Goal: Information Seeking & Learning: Learn about a topic

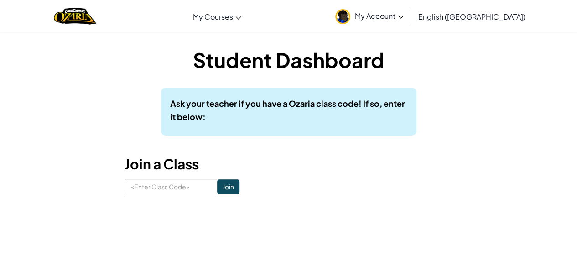
click at [303, 185] on form "Join" at bounding box center [289, 187] width 328 height 16
click at [133, 187] on input at bounding box center [171, 187] width 93 height 16
paste input "FindSadCool"
type input "FindSadCool"
click at [221, 187] on input "Join" at bounding box center [228, 186] width 22 height 15
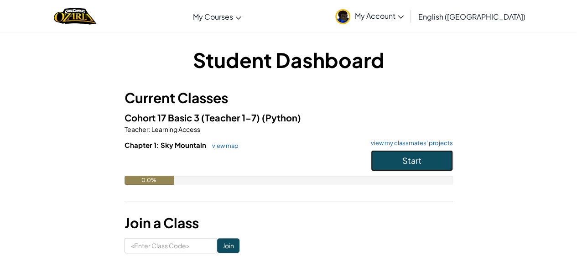
click at [411, 152] on button "Start" at bounding box center [412, 160] width 82 height 21
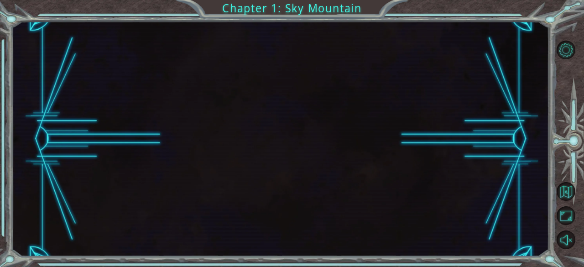
click at [411, 152] on div at bounding box center [280, 138] width 537 height 235
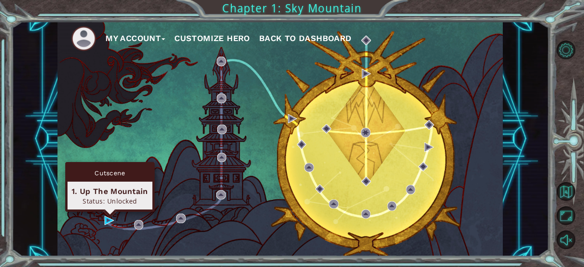
click at [108, 212] on div "Cutscene 1. Up The Mountain Status: Unlocked" at bounding box center [109, 187] width 89 height 50
click at [105, 220] on img at bounding box center [108, 220] width 9 height 9
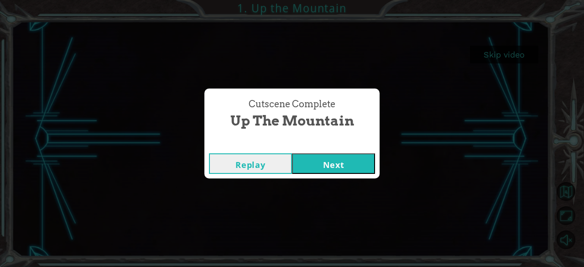
click at [354, 156] on button "Next" at bounding box center [333, 163] width 83 height 21
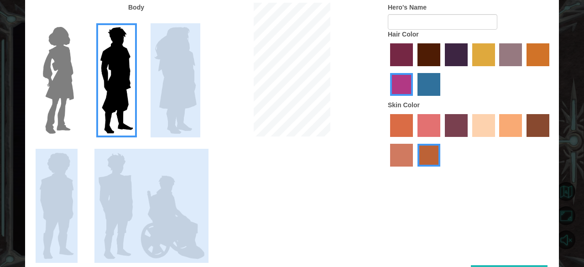
drag, startPoint x: 203, startPoint y: 78, endPoint x: 173, endPoint y: 74, distance: 30.4
click at [173, 74] on div "Body Hero's Name Hair Color Skin Color" at bounding box center [292, 134] width 534 height 262
click at [173, 74] on img at bounding box center [176, 80] width 50 height 114
click at [196, 21] on input "Hero Amethyst" at bounding box center [196, 21] width 0 height 0
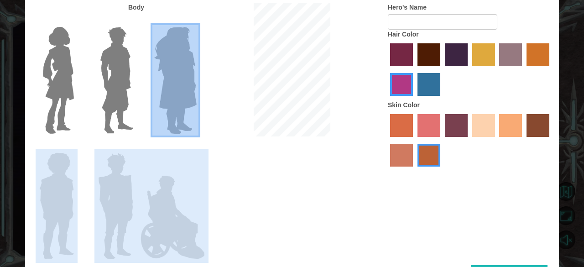
click at [57, 66] on img at bounding box center [58, 80] width 38 height 114
click at [78, 21] on input "Hero Connie" at bounding box center [78, 21] width 0 height 0
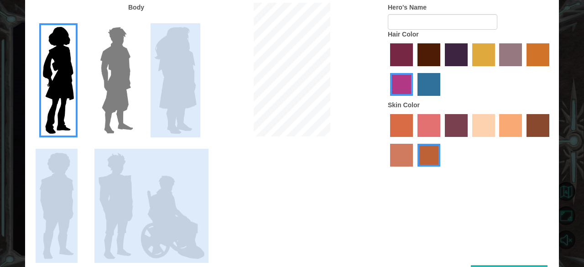
click at [59, 173] on img at bounding box center [57, 206] width 42 height 114
click at [78, 146] on input "Hero Steven" at bounding box center [78, 146] width 0 height 0
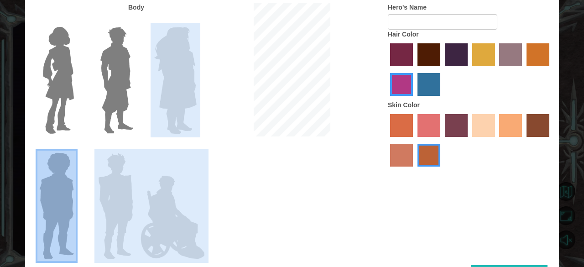
click at [105, 185] on img at bounding box center [115, 206] width 42 height 114
click at [137, 146] on input "Hero Garnet" at bounding box center [137, 146] width 0 height 0
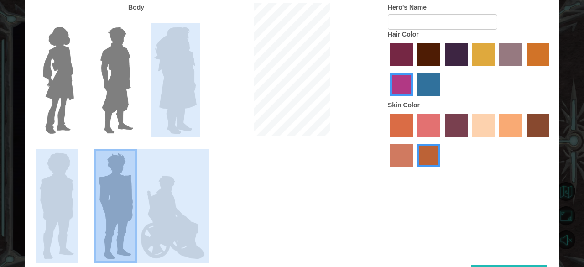
click at [184, 192] on img at bounding box center [173, 217] width 72 height 91
click at [196, 146] on input "Hero Jamie" at bounding box center [196, 146] width 0 height 0
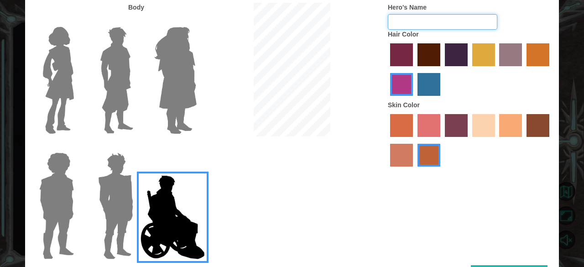
click at [404, 23] on input "Hero's Name" at bounding box center [442, 22] width 109 height 16
type input "p"
type input "Power"
click at [396, 48] on label "paprika hair color" at bounding box center [401, 54] width 23 height 23
click at [387, 69] on input "paprika hair color" at bounding box center [387, 69] width 0 height 0
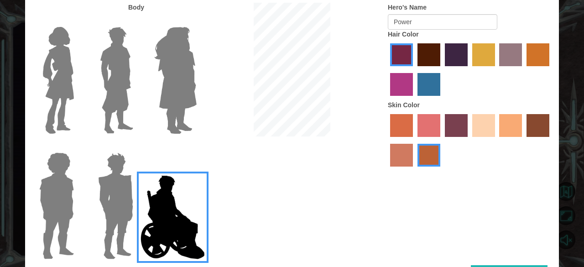
click at [421, 54] on label "maroon hair color" at bounding box center [428, 54] width 23 height 23
click at [414, 69] on input "maroon hair color" at bounding box center [414, 69] width 0 height 0
click at [428, 86] on label "lachmara hair color" at bounding box center [428, 84] width 23 height 23
click at [414, 99] on input "lachmara hair color" at bounding box center [414, 99] width 0 height 0
click at [401, 125] on label "sorbus skin color" at bounding box center [401, 125] width 23 height 23
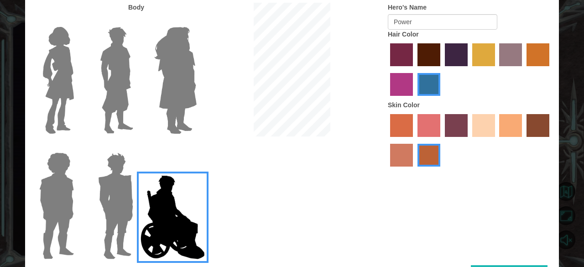
click at [387, 140] on input "sorbus skin color" at bounding box center [387, 140] width 0 height 0
click at [461, 122] on label "tosca skin color" at bounding box center [456, 125] width 23 height 23
click at [442, 140] on input "tosca skin color" at bounding box center [442, 140] width 0 height 0
click at [534, 124] on label "karma skin color" at bounding box center [537, 125] width 23 height 23
click at [523, 140] on input "karma skin color" at bounding box center [523, 140] width 0 height 0
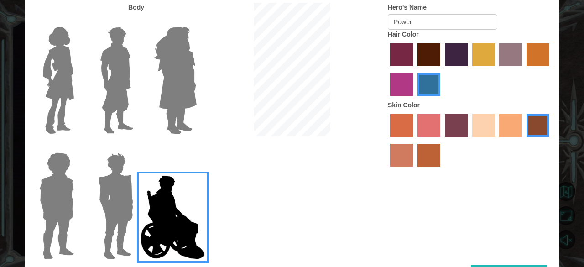
click at [110, 66] on img at bounding box center [116, 80] width 41 height 114
click at [137, 21] on input "Hero Lars" at bounding box center [137, 21] width 0 height 0
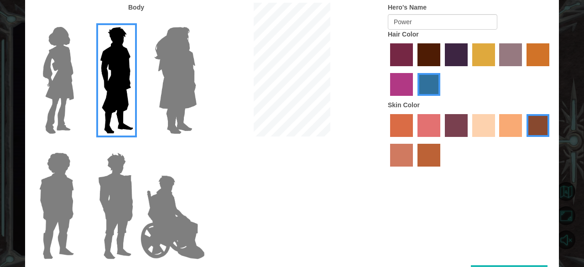
click at [110, 188] on img at bounding box center [115, 206] width 42 height 114
click at [137, 146] on input "Hero Garnet" at bounding box center [137, 146] width 0 height 0
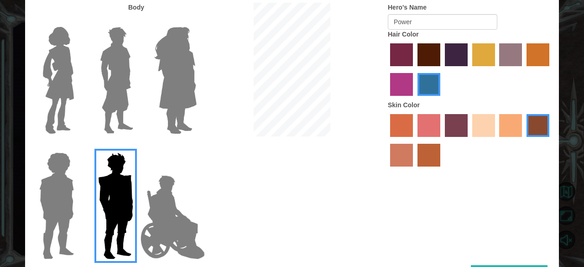
click at [104, 104] on img at bounding box center [116, 80] width 41 height 114
click at [137, 21] on input "Hero Lars" at bounding box center [137, 21] width 0 height 0
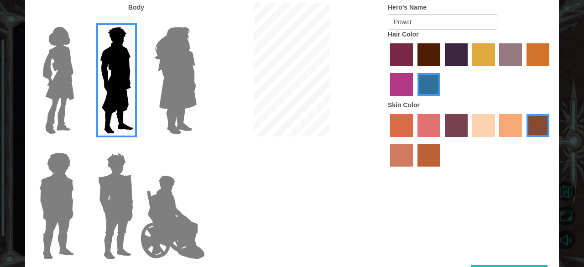
click at [196, 21] on input "Hero Amethyst" at bounding box center [196, 21] width 0 height 0
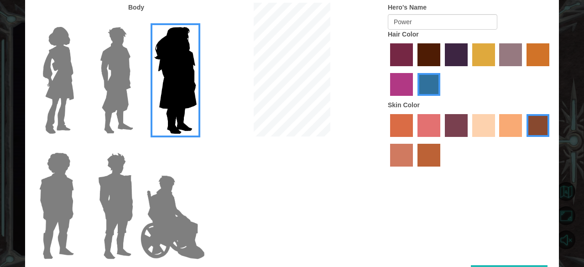
click at [78, 146] on input "Hero Steven" at bounding box center [78, 146] width 0 height 0
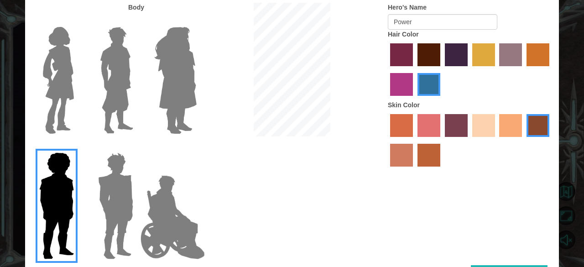
click at [137, 146] on input "Hero Garnet" at bounding box center [137, 146] width 0 height 0
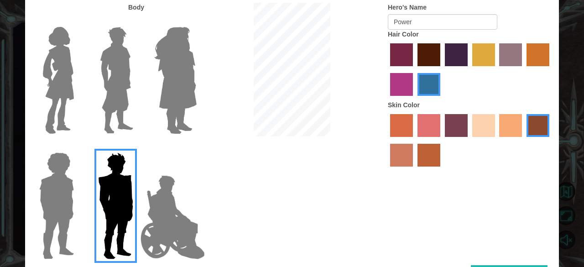
click at [196, 146] on input "Hero Jamie" at bounding box center [196, 146] width 0 height 0
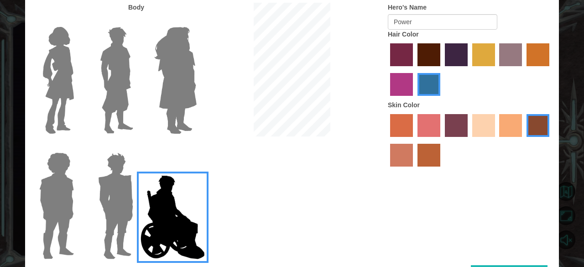
click at [78, 21] on input "Hero Connie" at bounding box center [78, 21] width 0 height 0
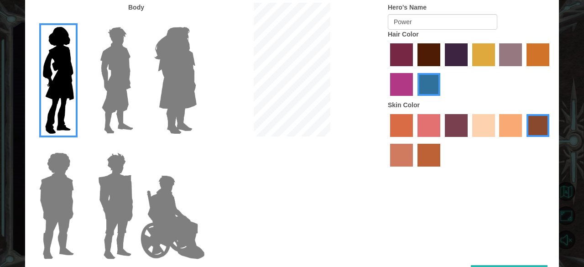
click at [196, 146] on input "Hero Jamie" at bounding box center [196, 146] width 0 height 0
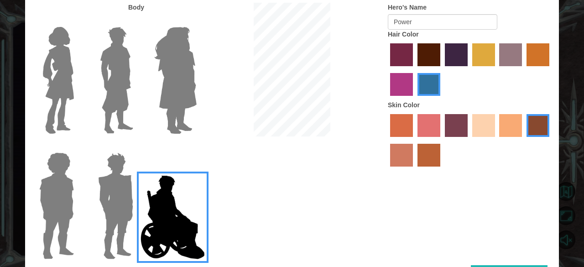
click at [137, 146] on input "Hero Garnet" at bounding box center [137, 146] width 0 height 0
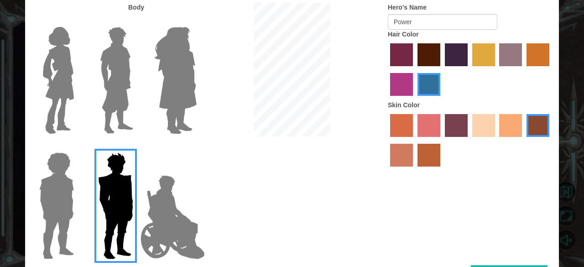
click at [78, 146] on input "Hero Steven" at bounding box center [78, 146] width 0 height 0
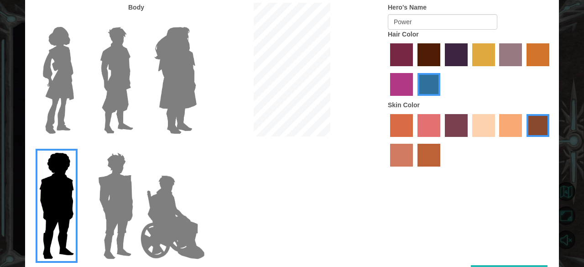
click at [196, 21] on input "Hero Amethyst" at bounding box center [196, 21] width 0 height 0
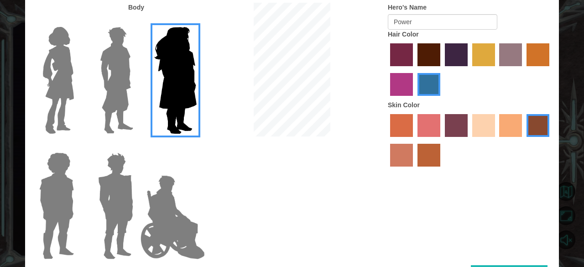
click at [137, 21] on input "Hero Lars" at bounding box center [137, 21] width 0 height 0
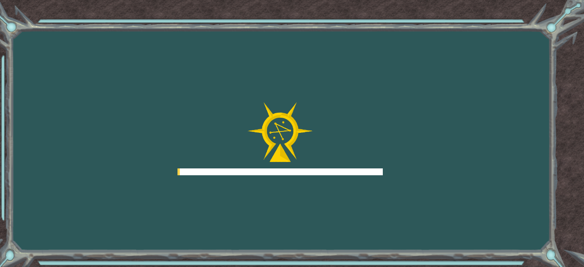
click at [516, 266] on div "Goals Error loading from server. Try refreshing the page. You'll need to join a…" at bounding box center [292, 133] width 584 height 267
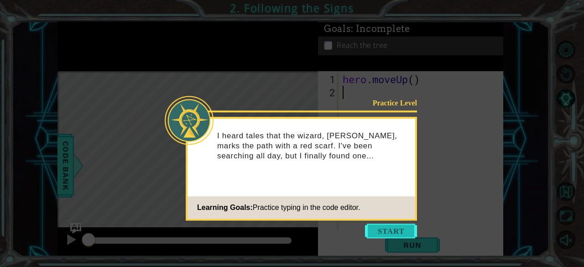
click at [370, 234] on button "Start" at bounding box center [391, 231] width 52 height 15
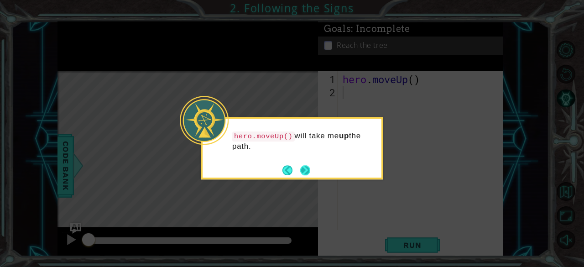
click at [305, 169] on button "Next" at bounding box center [305, 170] width 10 height 10
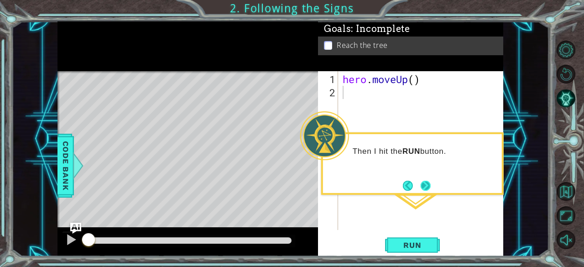
click at [427, 180] on button "Next" at bounding box center [425, 185] width 10 height 10
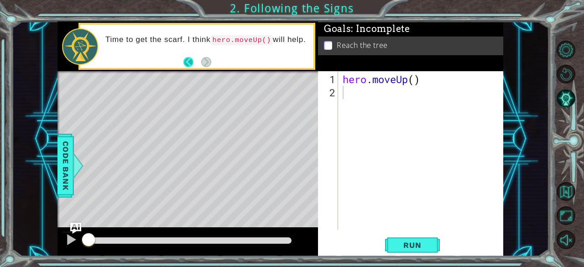
click at [189, 60] on button "Back" at bounding box center [192, 62] width 18 height 10
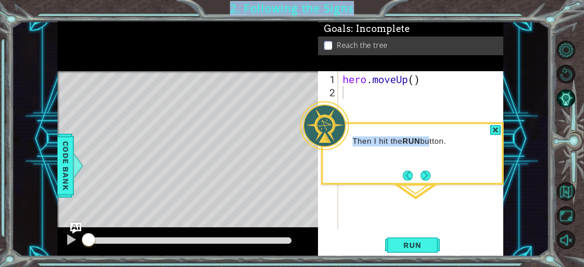
drag, startPoint x: 432, startPoint y: 174, endPoint x: 434, endPoint y: 189, distance: 15.8
click at [434, 189] on body "1 ההההההההההההההההההההההההההההההההההההההההההההההההההההההההההההההההההההההההההההה…" at bounding box center [292, 133] width 584 height 267
click at [429, 177] on button "Next" at bounding box center [425, 175] width 15 height 15
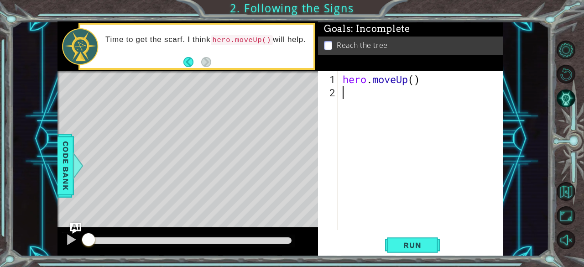
type textarea "h"
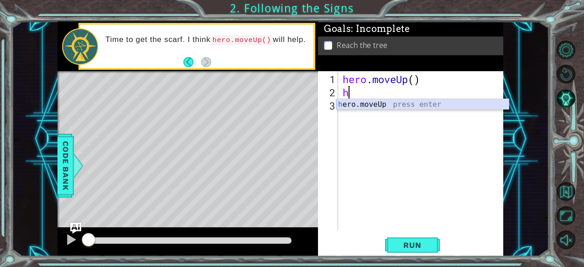
click at [371, 101] on div "h ero.moveUp press enter" at bounding box center [422, 115] width 173 height 33
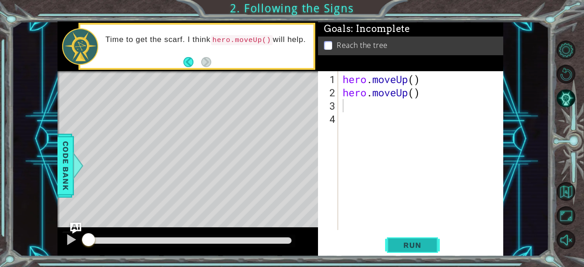
click at [408, 245] on span "Run" at bounding box center [412, 244] width 36 height 9
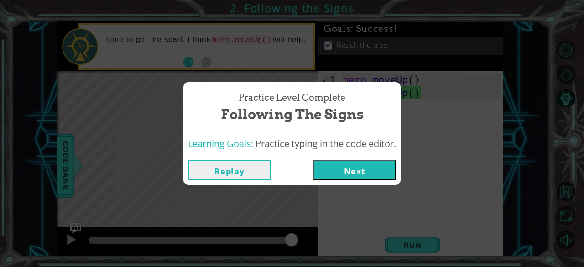
click at [345, 172] on button "Next" at bounding box center [354, 170] width 83 height 21
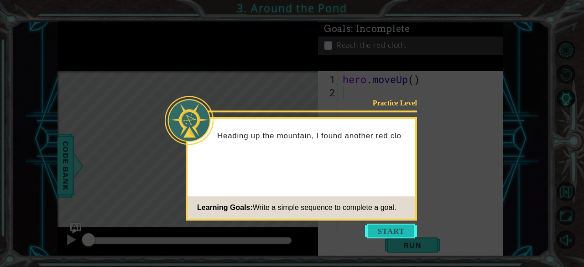
click at [399, 234] on button "Start" at bounding box center [391, 231] width 52 height 15
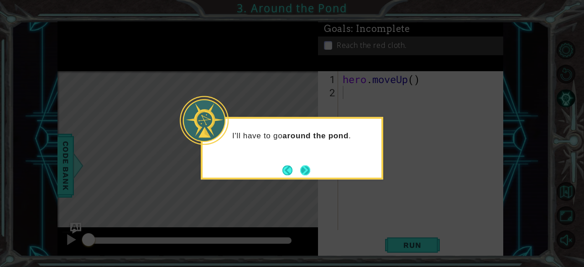
click at [309, 172] on button "Next" at bounding box center [305, 170] width 12 height 12
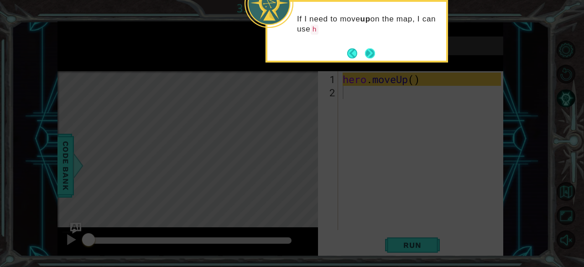
click at [369, 52] on button "Next" at bounding box center [370, 53] width 10 height 10
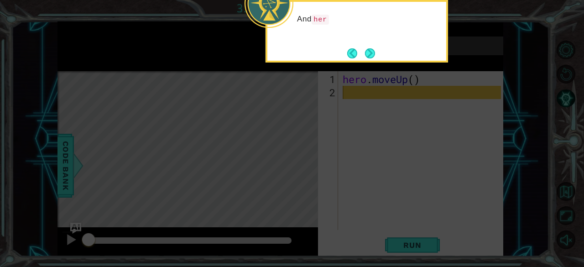
click at [369, 52] on button "Next" at bounding box center [370, 53] width 10 height 10
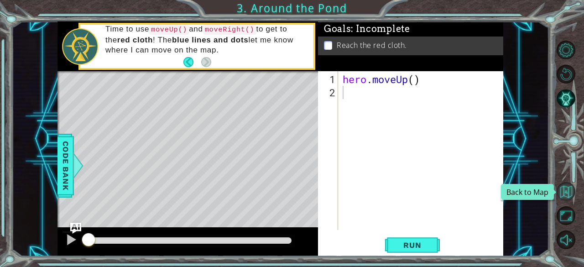
click at [568, 192] on button "Back to Map" at bounding box center [566, 191] width 19 height 19
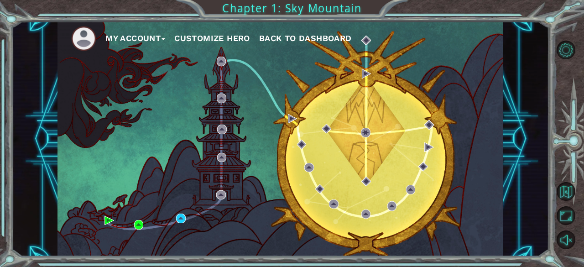
click at [290, 36] on span "Back to Dashboard" at bounding box center [305, 38] width 93 height 10
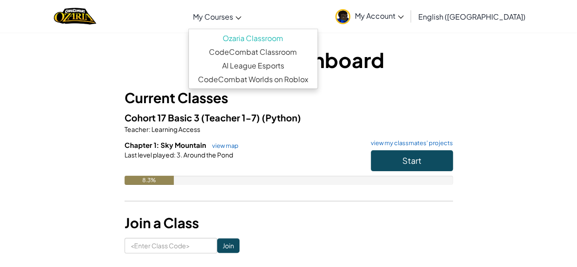
click at [233, 12] on span "My Courses" at bounding box center [213, 17] width 40 height 10
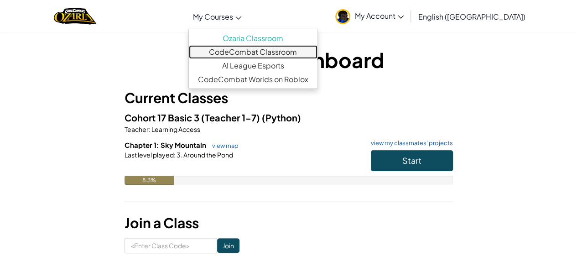
click at [277, 49] on link "CodeCombat Classroom" at bounding box center [253, 52] width 129 height 14
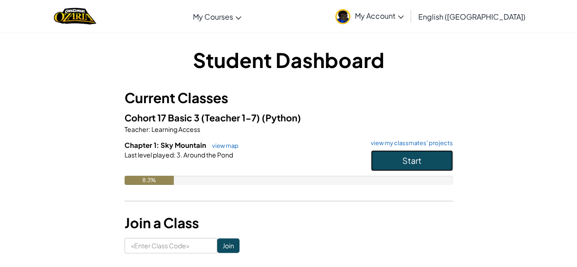
click at [391, 156] on button "Start" at bounding box center [412, 160] width 82 height 21
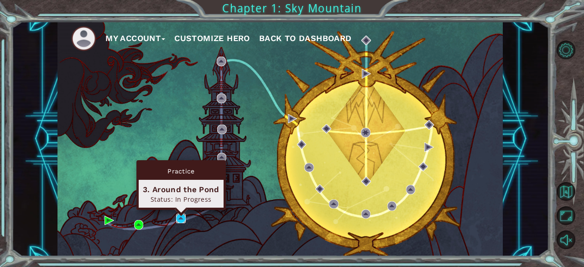
click at [182, 217] on img at bounding box center [180, 218] width 9 height 9
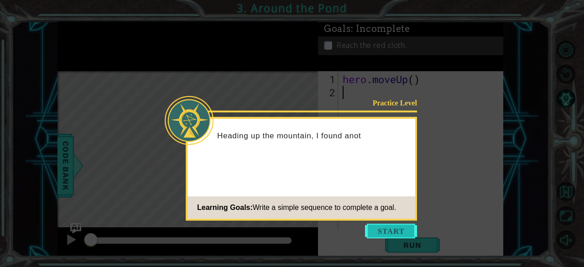
click at [377, 225] on button "Start" at bounding box center [391, 231] width 52 height 15
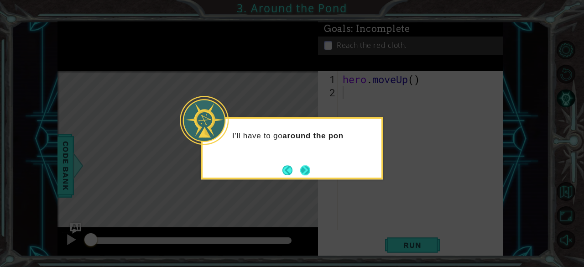
click at [311, 171] on button "Next" at bounding box center [305, 170] width 12 height 12
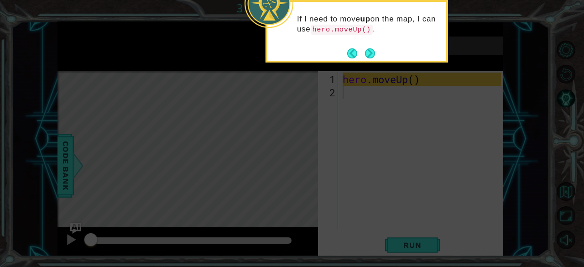
click at [276, 65] on icon at bounding box center [292, 40] width 584 height 454
click at [370, 58] on button "Next" at bounding box center [370, 53] width 10 height 10
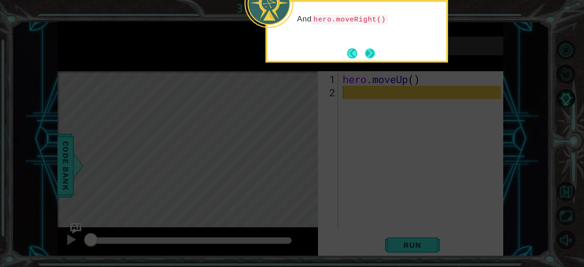
click at [375, 50] on button "Next" at bounding box center [369, 53] width 17 height 17
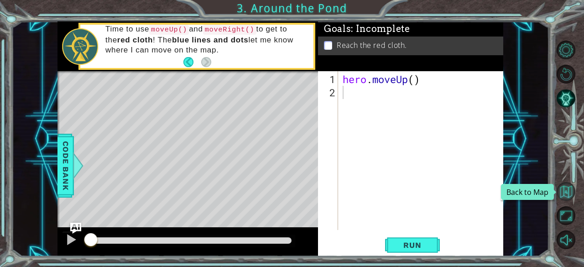
click at [565, 189] on button "Back to Map" at bounding box center [566, 191] width 19 height 19
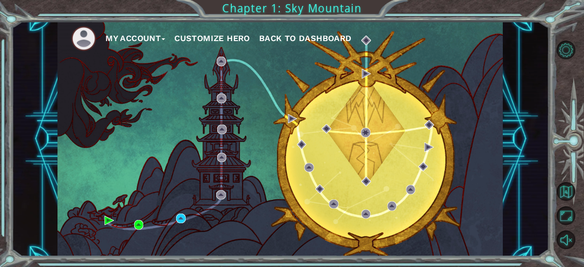
click at [326, 40] on span "Back to Dashboard" at bounding box center [305, 38] width 93 height 10
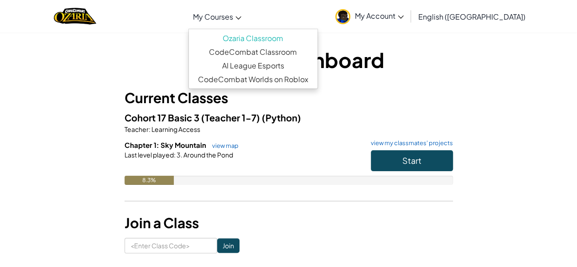
click at [233, 13] on span "My Courses" at bounding box center [213, 17] width 40 height 10
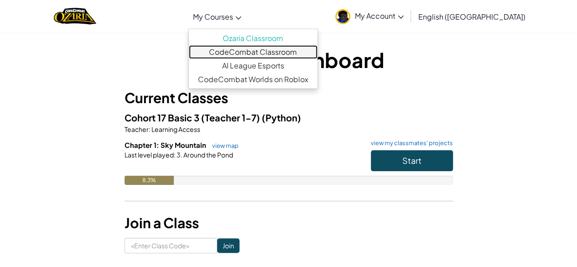
click at [284, 55] on link "CodeCombat Classroom" at bounding box center [253, 52] width 129 height 14
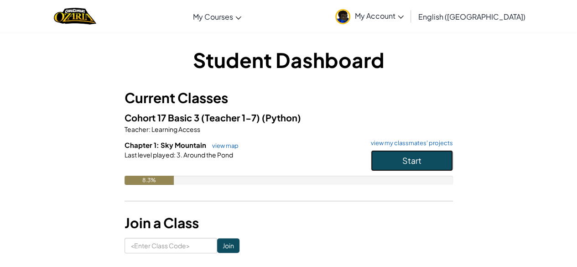
click at [391, 152] on button "Start" at bounding box center [412, 160] width 82 height 21
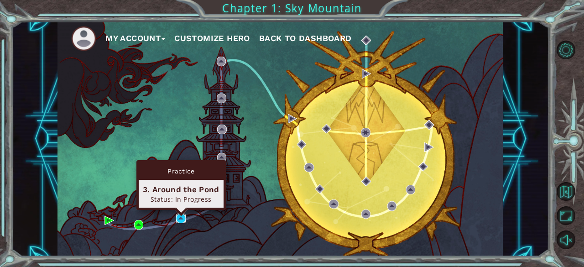
click at [180, 216] on img at bounding box center [180, 218] width 9 height 9
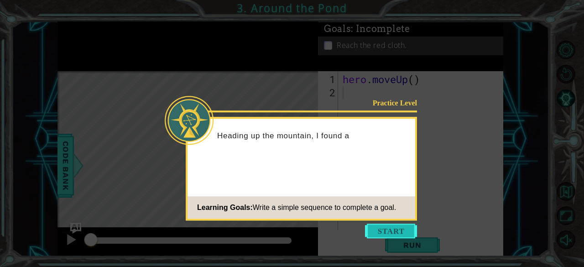
click at [374, 229] on button "Start" at bounding box center [391, 231] width 52 height 15
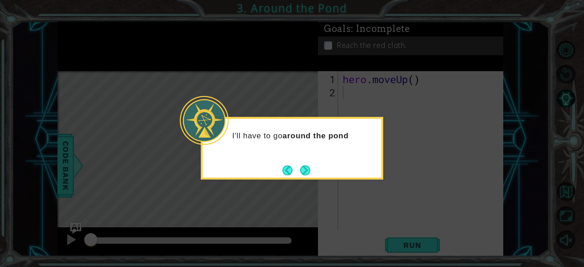
click at [281, 167] on div "I'll have to go around the pond" at bounding box center [292, 148] width 182 height 63
click at [300, 169] on button "Next" at bounding box center [305, 170] width 10 height 10
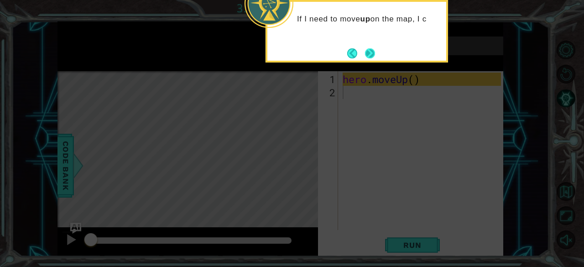
click at [370, 49] on button "Next" at bounding box center [370, 53] width 10 height 10
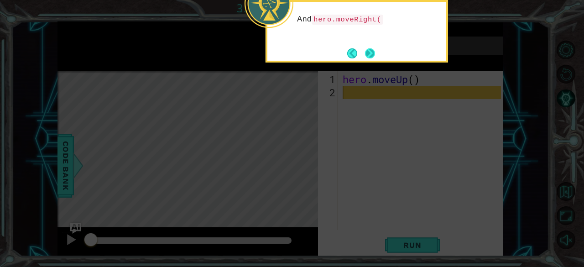
click at [370, 48] on button "Next" at bounding box center [370, 53] width 10 height 10
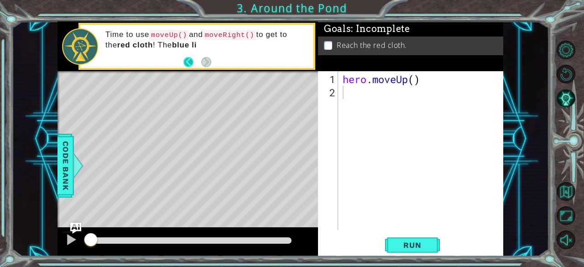
click at [184, 58] on button "Back" at bounding box center [192, 62] width 18 height 10
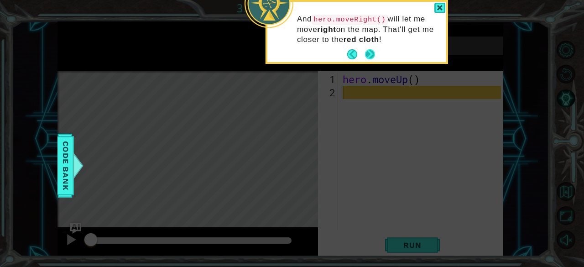
click at [365, 52] on button "Next" at bounding box center [370, 54] width 10 height 10
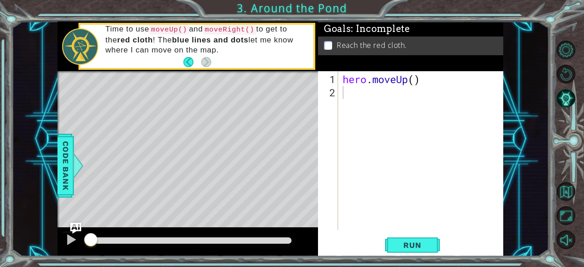
click at [193, 56] on footer at bounding box center [197, 62] width 28 height 14
click at [188, 58] on button "Back" at bounding box center [192, 62] width 18 height 10
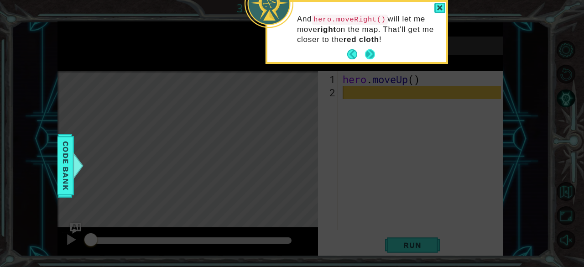
click at [368, 52] on button "Next" at bounding box center [370, 54] width 10 height 10
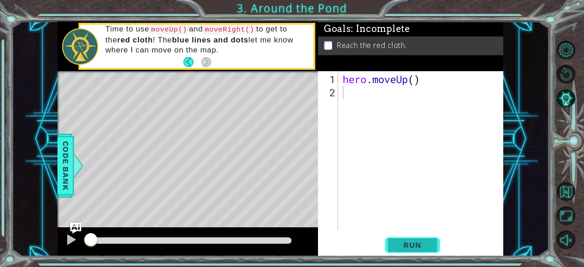
click at [418, 245] on span "Run" at bounding box center [412, 244] width 36 height 9
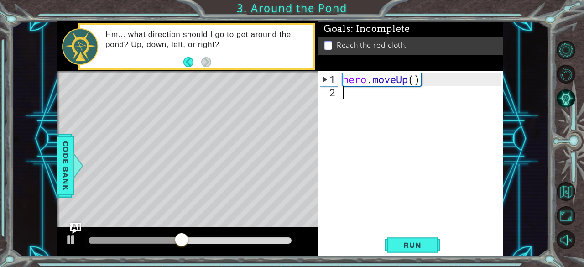
type textarea "h"
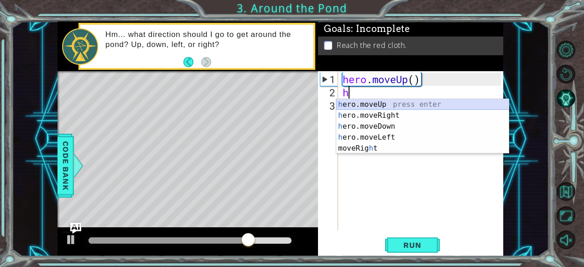
click at [371, 103] on div "h ero.moveUp press enter h ero.moveRight press enter h ero.moveDown press enter…" at bounding box center [422, 137] width 173 height 77
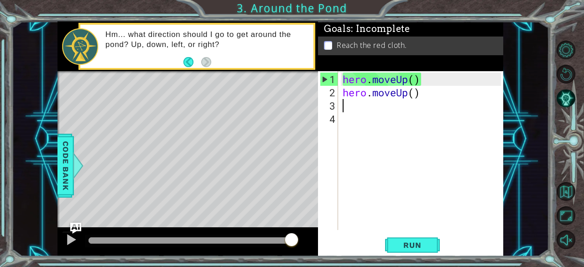
click at [347, 108] on div "hero . moveUp ( ) hero . moveUp ( )" at bounding box center [423, 165] width 165 height 185
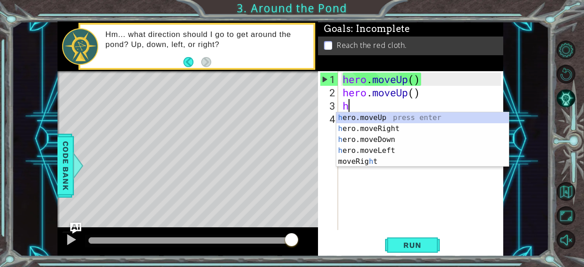
type textarea "h"
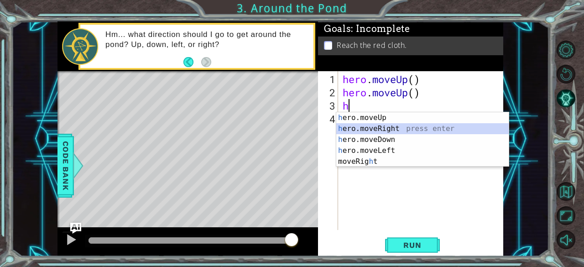
click at [365, 127] on div "h ero.moveUp press enter h ero.moveRight press enter h ero.moveDown press enter…" at bounding box center [422, 150] width 173 height 77
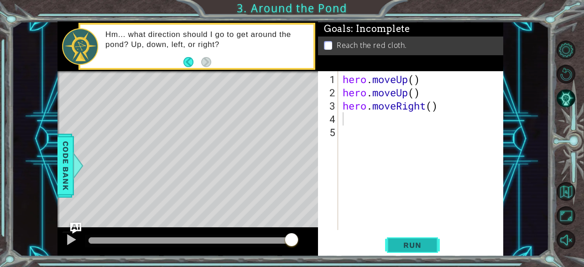
click at [416, 245] on span "Run" at bounding box center [412, 244] width 36 height 9
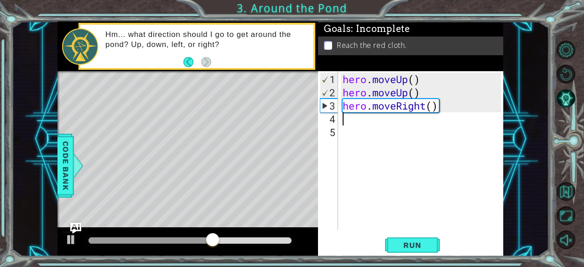
type textarea "h"
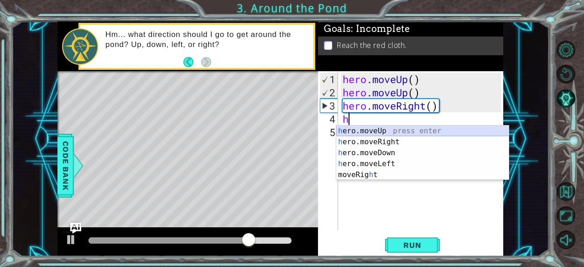
click at [379, 131] on div "h ero.moveUp press enter h ero.moveRight press enter h ero.moveDown press enter…" at bounding box center [422, 163] width 173 height 77
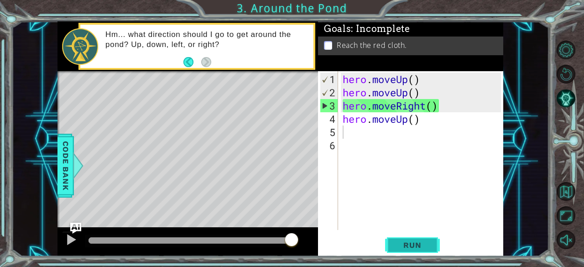
click at [414, 241] on span "Run" at bounding box center [412, 244] width 36 height 9
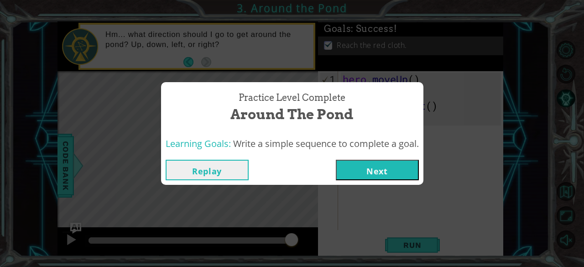
click at [383, 162] on button "Next" at bounding box center [377, 170] width 83 height 21
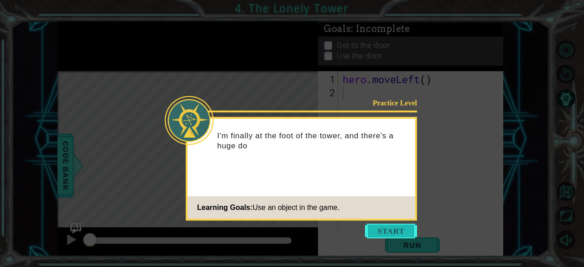
click at [397, 229] on button "Start" at bounding box center [391, 231] width 52 height 15
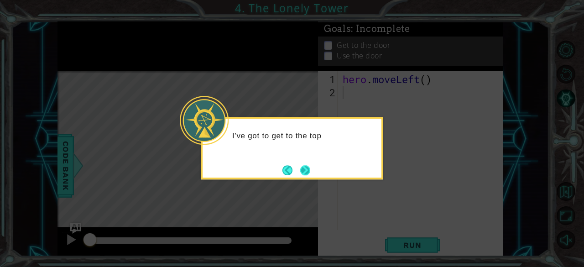
click at [310, 172] on button "Next" at bounding box center [305, 170] width 10 height 10
click at [306, 167] on button "Next" at bounding box center [305, 170] width 10 height 10
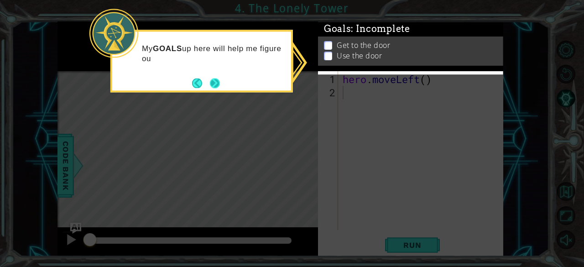
click at [214, 85] on button "Next" at bounding box center [214, 83] width 11 height 11
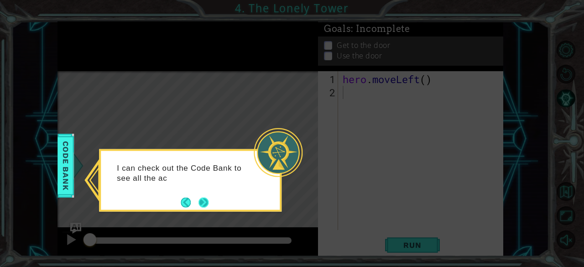
click at [199, 198] on button "Next" at bounding box center [203, 202] width 10 height 10
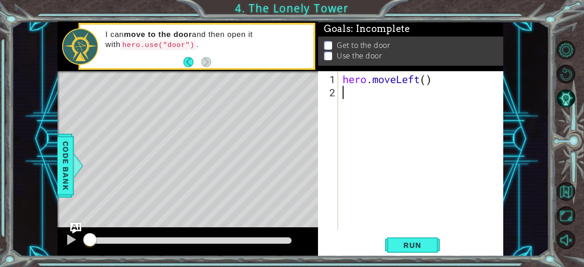
type textarea "h"
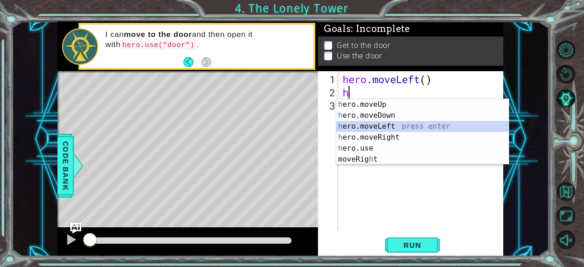
click at [368, 123] on div "h ero.moveUp press enter h ero.moveDown press enter h ero.moveLeft press enter …" at bounding box center [422, 143] width 173 height 88
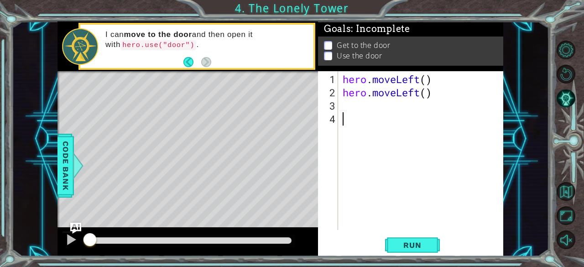
click at [355, 116] on div "hero . moveLeft ( ) hero . moveLeft ( )" at bounding box center [423, 165] width 165 height 185
click at [345, 106] on div "hero . moveLeft ( ) hero . moveLeft ( )" at bounding box center [423, 165] width 165 height 185
type textarea "h"
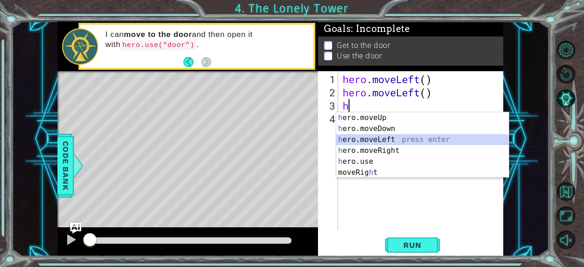
click at [371, 137] on div "h ero.moveUp press enter h ero.moveDown press enter h ero.moveLeft press enter …" at bounding box center [422, 156] width 173 height 88
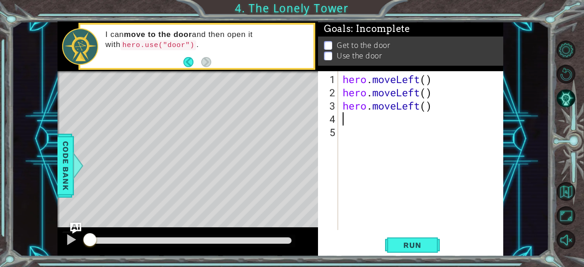
type textarea "h"
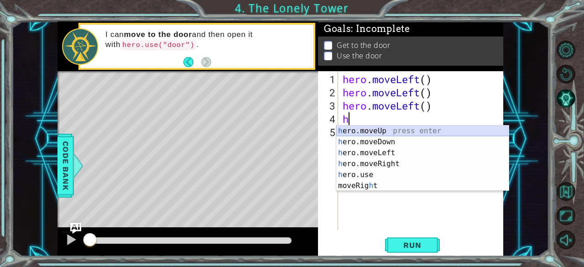
click at [373, 128] on div "h ero.moveUp press enter h ero.moveDown press enter h ero.moveLeft press enter …" at bounding box center [422, 169] width 173 height 88
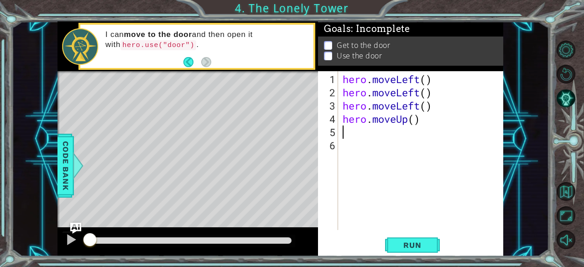
click at [347, 133] on div "hero . moveLeft ( ) hero . moveLeft ( ) hero . moveLeft ( ) hero . moveUp ( )" at bounding box center [423, 165] width 165 height 185
type textarea "n"
type textarea "h"
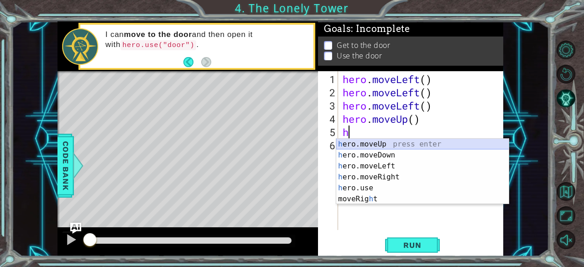
click at [356, 144] on div "h ero.moveUp press enter h ero.moveDown press enter h ero.moveLeft press enter …" at bounding box center [422, 183] width 173 height 88
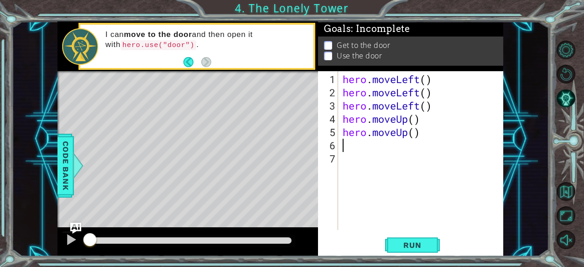
type textarea "h"
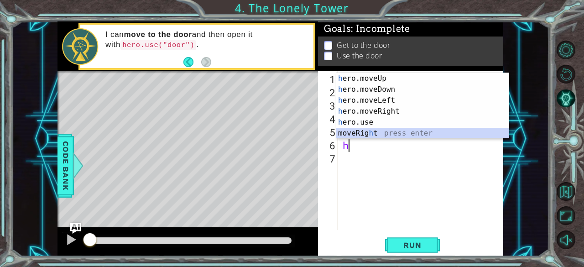
click at [363, 135] on div "h ero.moveUp press enter h ero.moveDown press enter h ero.moveLeft press enter …" at bounding box center [422, 117] width 173 height 88
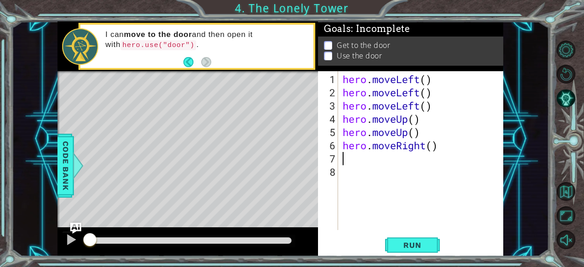
type textarea "h"
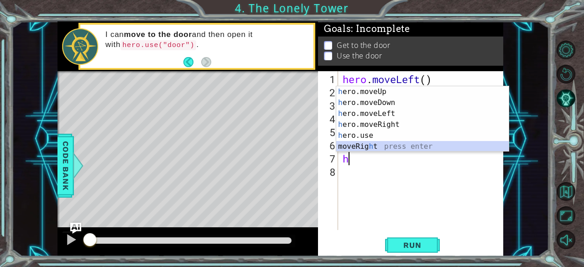
click at [355, 146] on div "h ero.moveUp press enter h ero.moveDown press enter h ero.moveLeft press enter …" at bounding box center [422, 130] width 173 height 88
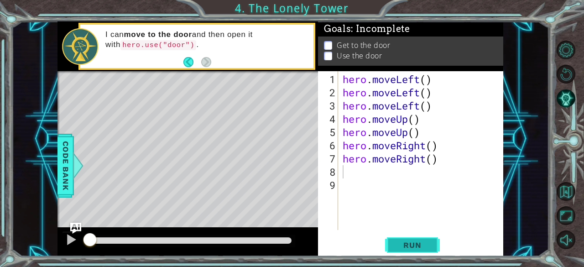
click at [402, 242] on span "Run" at bounding box center [412, 244] width 36 height 9
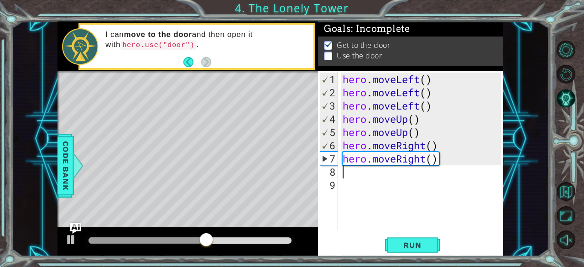
type textarea "h"
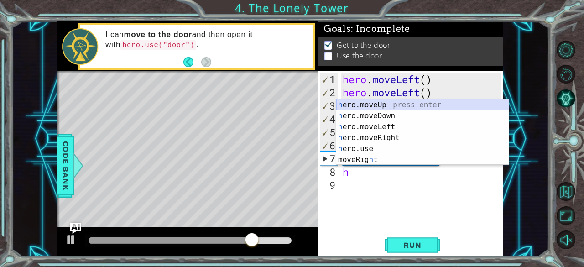
click at [367, 105] on div "h ero.moveUp press enter h ero.moveDown press enter h ero.moveLeft press enter …" at bounding box center [422, 143] width 173 height 88
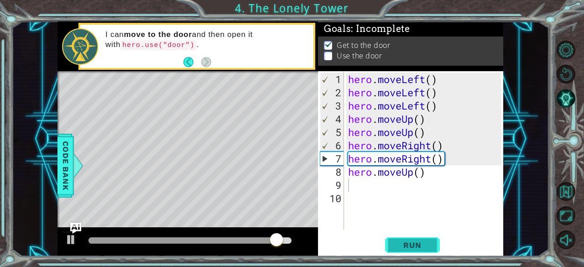
click at [418, 237] on button "Run" at bounding box center [412, 245] width 55 height 19
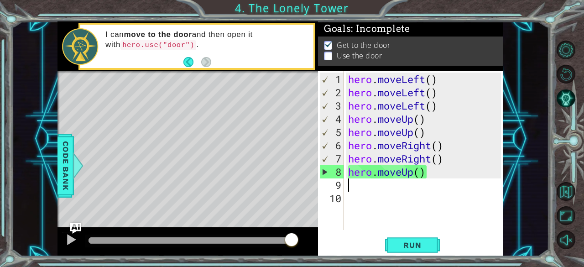
type textarea "h"
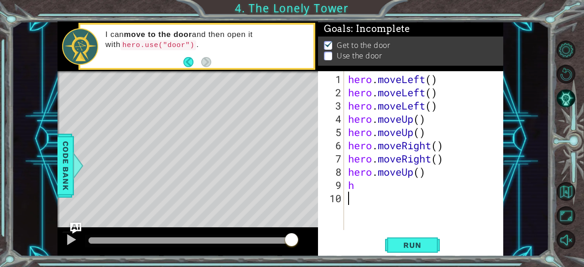
click at [370, 201] on div "hero . moveLeft ( ) hero . moveLeft ( ) hero . moveLeft ( ) hero . moveUp ( ) h…" at bounding box center [426, 165] width 160 height 185
click at [360, 188] on div "hero . moveLeft ( ) hero . moveLeft ( ) hero . moveLeft ( ) hero . moveUp ( ) h…" at bounding box center [426, 165] width 160 height 185
type textarea "h"
click at [428, 240] on button "Run" at bounding box center [412, 245] width 55 height 19
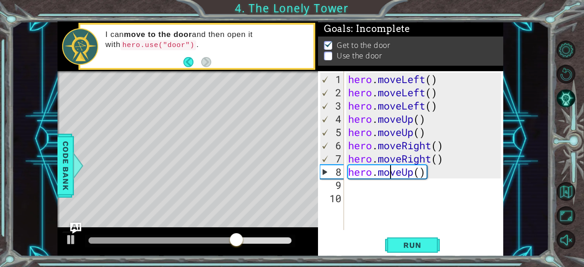
drag, startPoint x: 392, startPoint y: 174, endPoint x: 409, endPoint y: 192, distance: 25.2
click at [409, 192] on div "hero . moveLeft ( ) hero . moveLeft ( ) hero . moveLeft ( ) hero . moveUp ( ) h…" at bounding box center [426, 165] width 160 height 185
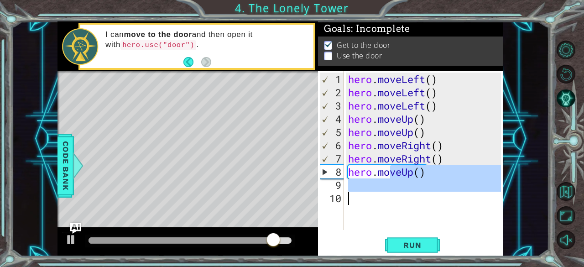
click at [419, 169] on div "hero . moveLeft ( ) hero . moveLeft ( ) hero . moveLeft ( ) hero . moveUp ( ) h…" at bounding box center [423, 150] width 155 height 159
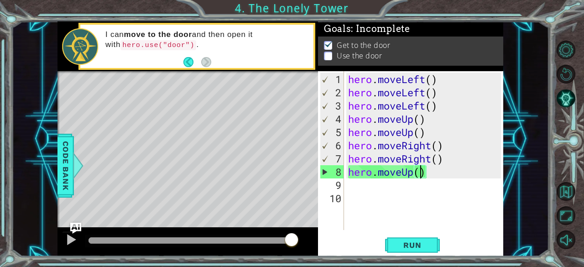
click at [425, 172] on div "hero . moveLeft ( ) hero . moveLeft ( ) hero . moveLeft ( ) hero . moveUp ( ) h…" at bounding box center [426, 165] width 160 height 185
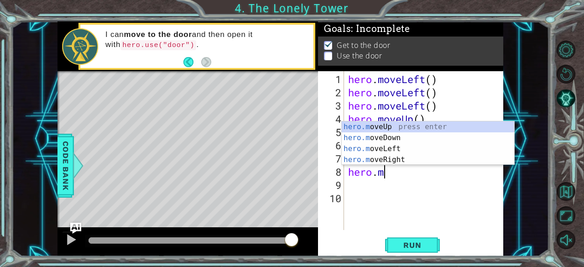
type textarea "h"
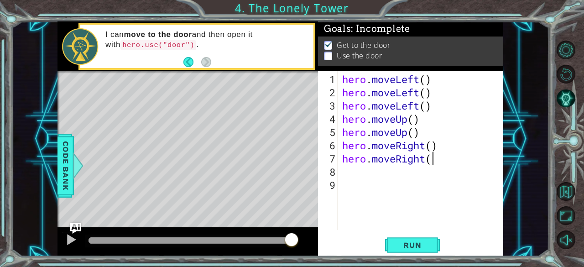
type textarea "hero.moveR"
click at [423, 178] on div "hero . moveLeft ( ) hero . moveLeft ( ) hero . moveLeft ( ) hero . moveUp ( ) h…" at bounding box center [423, 165] width 166 height 185
type textarea "i"
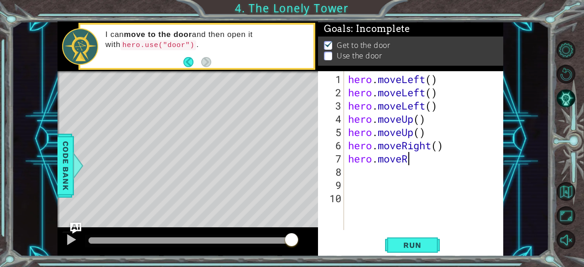
click at [408, 158] on div "hero . moveLeft ( ) hero . moveLeft ( ) hero . moveLeft ( ) hero . moveUp ( ) h…" at bounding box center [426, 165] width 160 height 185
type textarea "hero.moveRi"
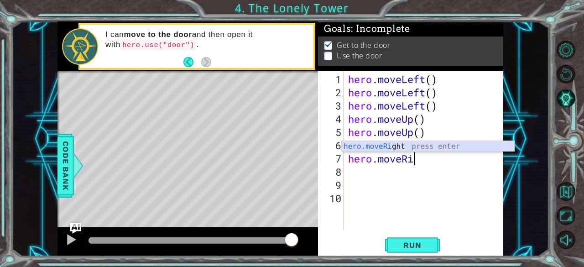
click at [379, 149] on div "hero.moveRi ght press enter" at bounding box center [428, 157] width 173 height 33
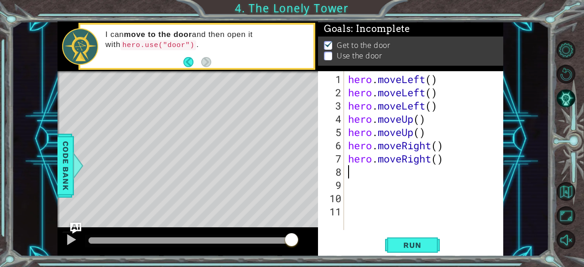
scroll to position [0, 0]
click at [427, 252] on button "Run" at bounding box center [412, 245] width 55 height 19
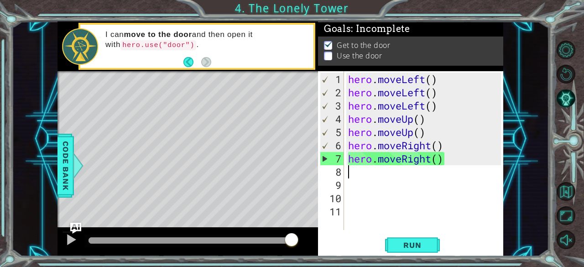
type textarea "h"
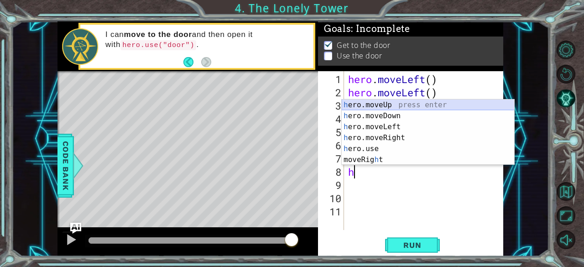
click at [365, 108] on div "h ero.moveUp press enter h ero.moveDown press enter h ero.moveLeft press enter …" at bounding box center [428, 143] width 173 height 88
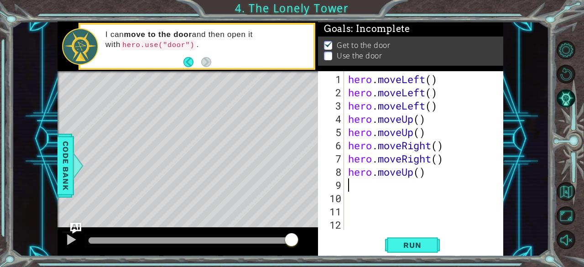
type textarea "h"
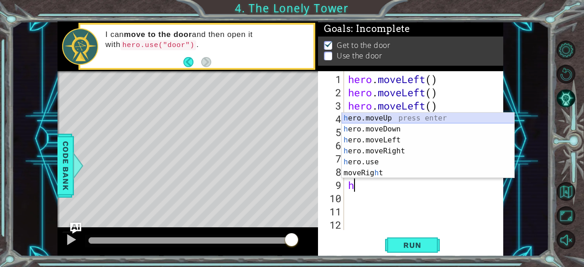
click at [383, 119] on div "h ero.moveUp press enter h ero.moveDown press enter h ero.moveLeft press enter …" at bounding box center [428, 157] width 173 height 88
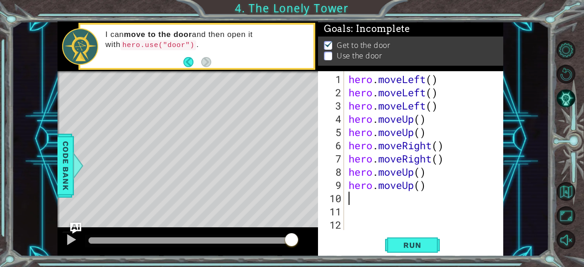
type textarea "h"
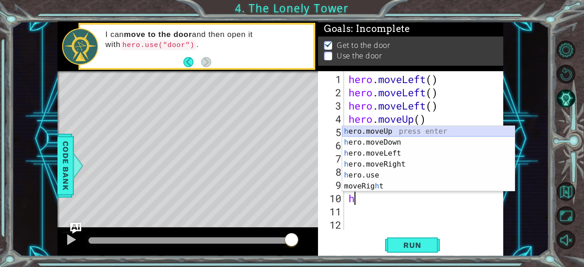
click at [362, 131] on div "h ero.moveUp press enter h ero.moveDown press enter h ero.moveLeft press enter …" at bounding box center [428, 170] width 173 height 88
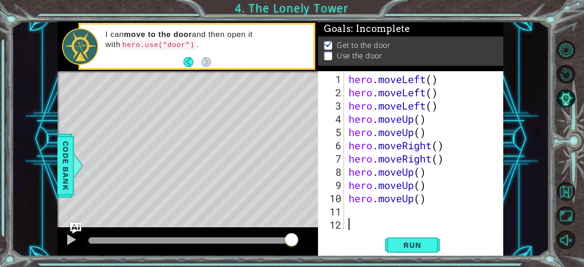
click at [365, 220] on div "hero . moveLeft ( ) hero . moveLeft ( ) hero . moveLeft ( ) hero . moveUp ( ) h…" at bounding box center [423, 165] width 152 height 185
click at [360, 214] on div "hero . moveLeft ( ) hero . moveLeft ( ) hero . moveLeft ( ) hero . moveUp ( ) h…" at bounding box center [423, 165] width 152 height 185
type textarea "h"
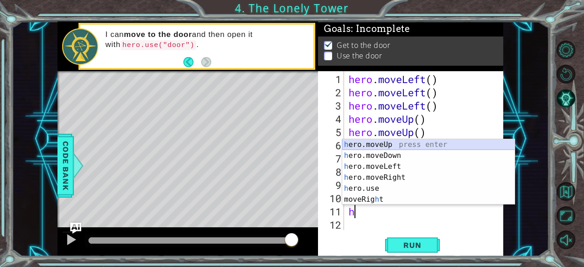
click at [376, 145] on div "h ero.moveUp press enter h ero.moveDown press enter h ero.moveLeft press enter …" at bounding box center [428, 183] width 173 height 88
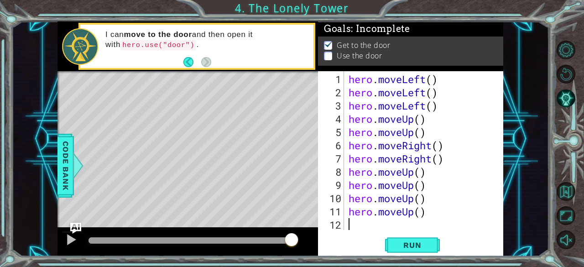
type textarea "h"
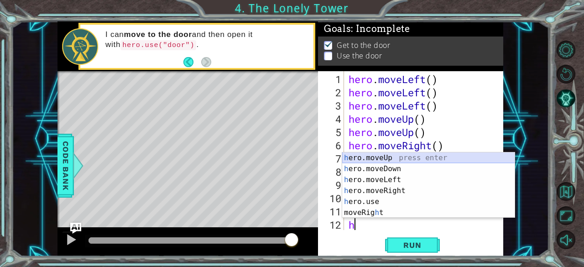
click at [365, 157] on div "h ero.moveUp press enter h ero.moveDown press enter h ero.moveLeft press enter …" at bounding box center [428, 196] width 173 height 88
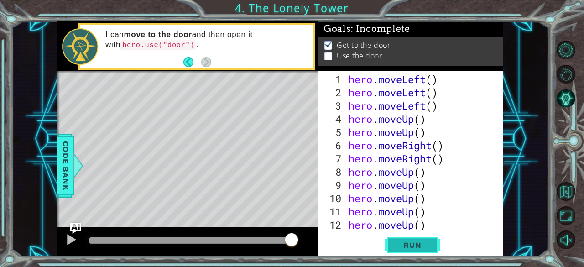
click at [413, 243] on span "Run" at bounding box center [412, 244] width 36 height 9
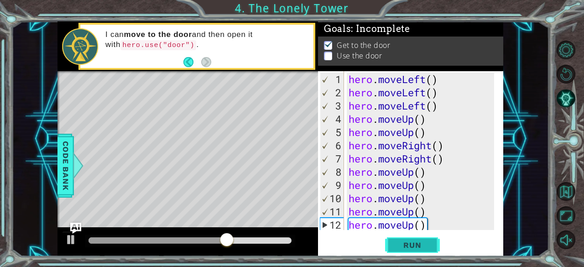
click at [419, 240] on span "Run" at bounding box center [412, 244] width 36 height 9
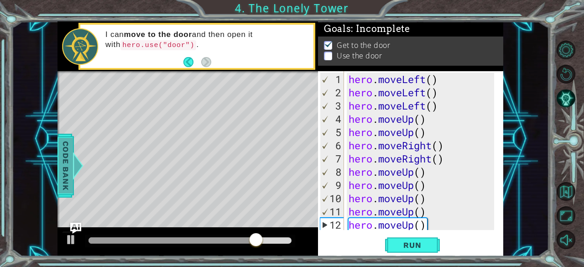
click at [59, 159] on span "Code Bank" at bounding box center [65, 165] width 15 height 56
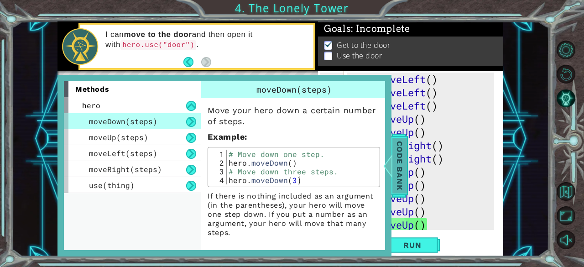
click at [393, 170] on div at bounding box center [387, 165] width 11 height 27
